Goal: Navigation & Orientation: Find specific page/section

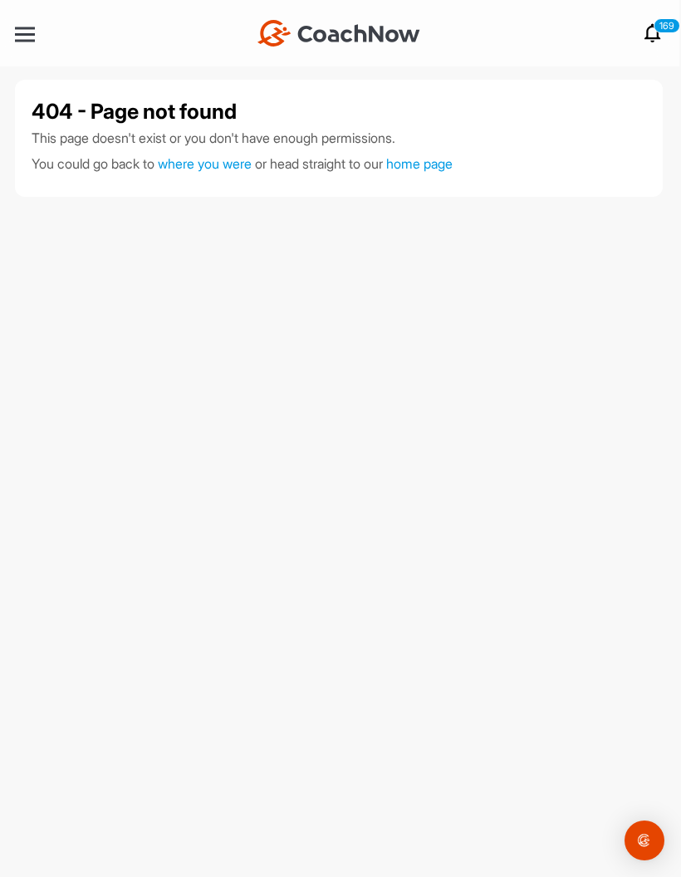
click at [453, 160] on link "home page" at bounding box center [419, 163] width 66 height 17
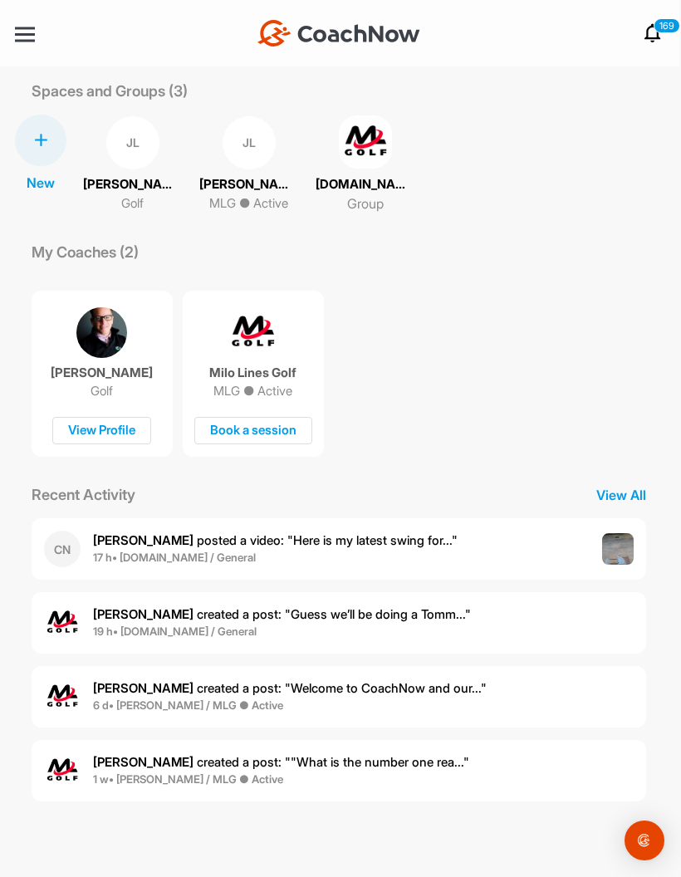
click at [111, 337] on img at bounding box center [101, 332] width 51 height 51
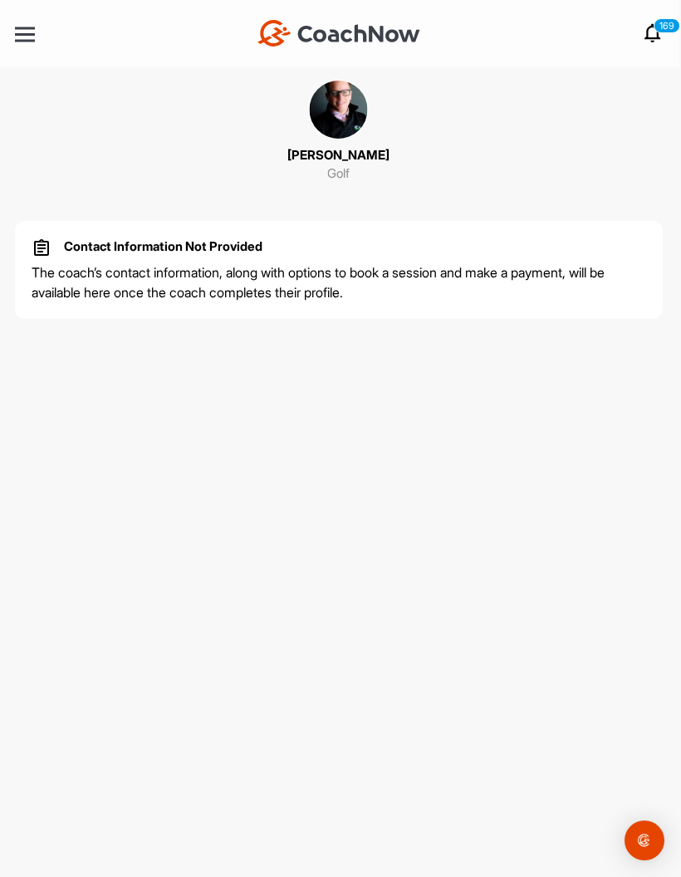
click at [25, 36] on div at bounding box center [25, 34] width 20 height 2
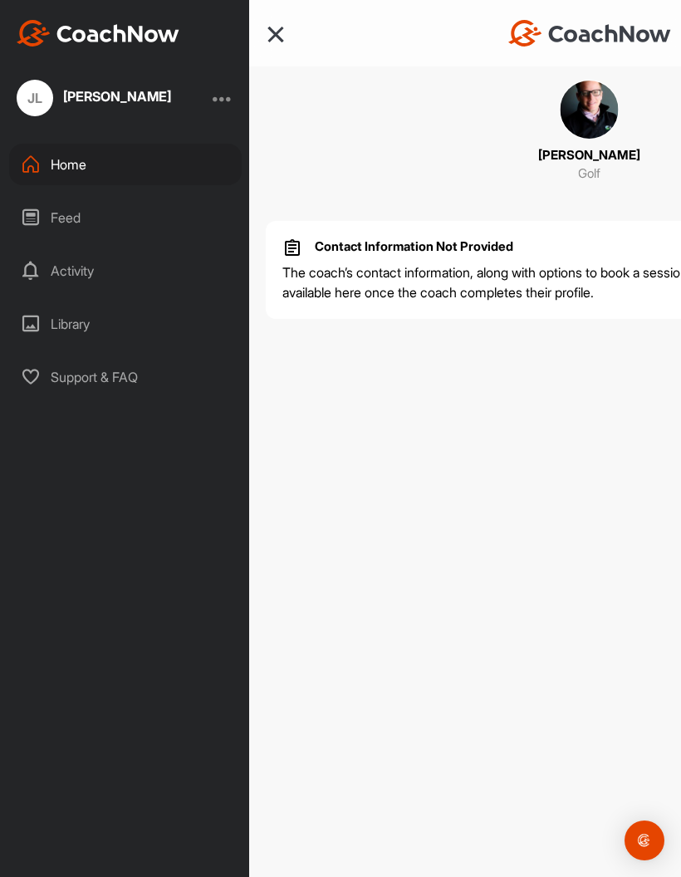
click at [86, 167] on div "Home" at bounding box center [125, 165] width 233 height 42
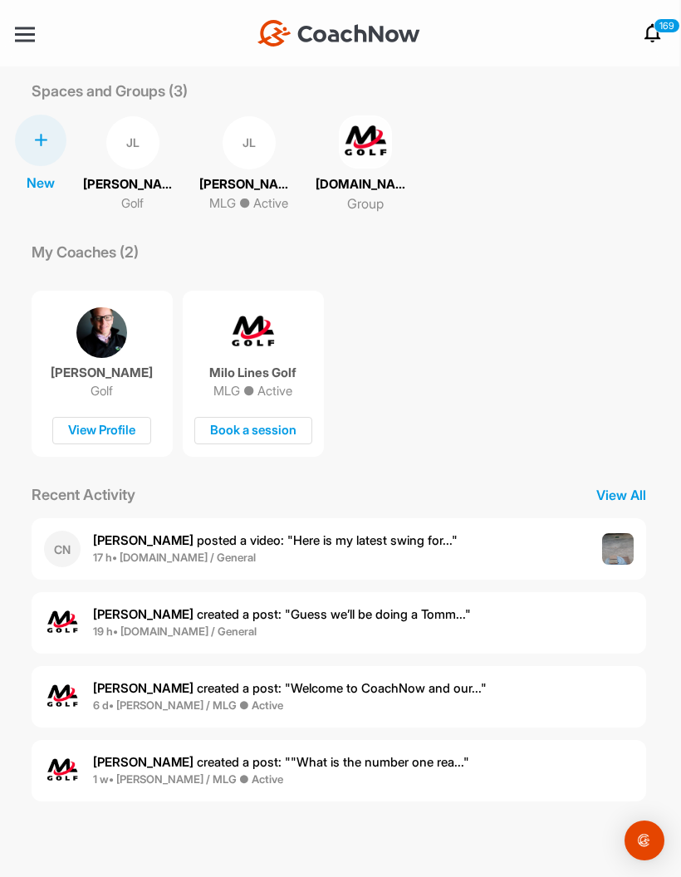
click at [340, 147] on img at bounding box center [365, 142] width 53 height 53
